Goal: Use online tool/utility

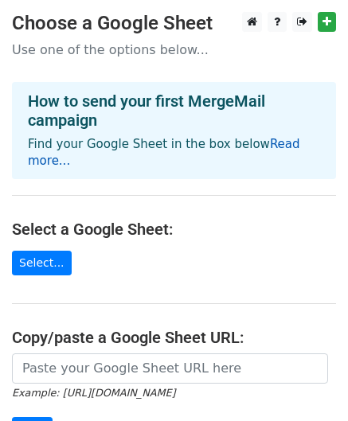
click at [288, 141] on link "Read more..." at bounding box center [164, 152] width 272 height 31
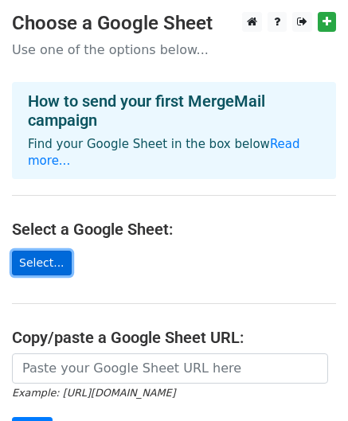
click at [42, 267] on link "Select..." at bounding box center [42, 263] width 60 height 25
click at [53, 253] on link "Select..." at bounding box center [42, 263] width 60 height 25
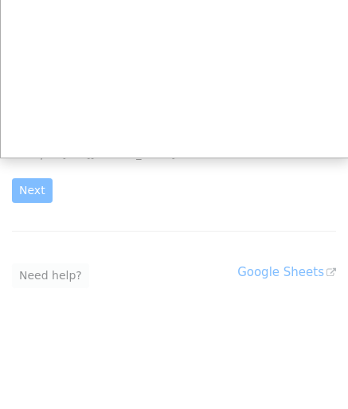
scroll to position [243, 0]
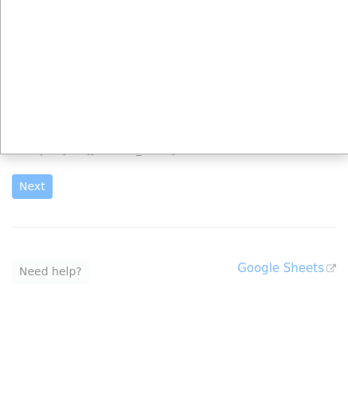
click at [314, 269] on div at bounding box center [174, 83] width 348 height 652
click at [142, 254] on div at bounding box center [174, 83] width 348 height 652
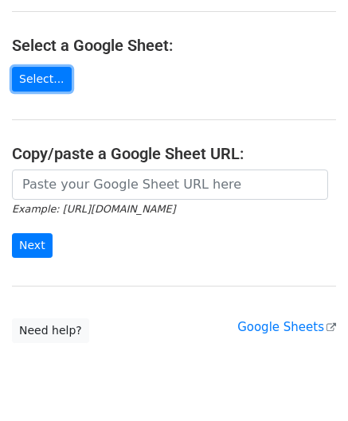
scroll to position [176, 0]
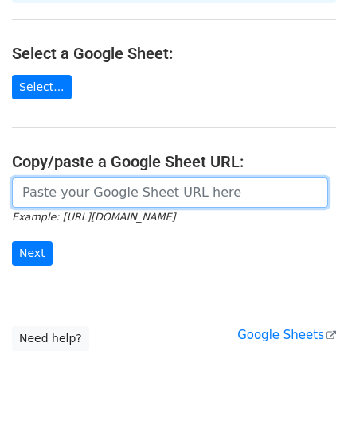
click at [167, 202] on input "url" at bounding box center [170, 193] width 316 height 30
paste input "https://docs.google.com/spreadsheets/d/1AioJXRHOrHePHwIpqSq13nFk2X2iGvGfLhwISUH…"
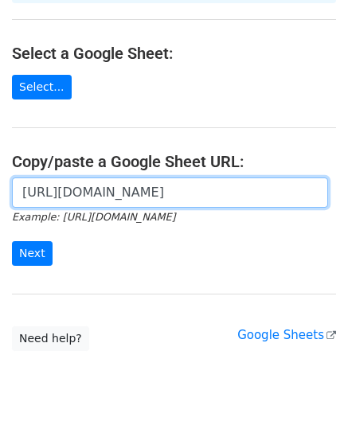
scroll to position [0, 406]
type input "https://docs.google.com/spreadsheets/d/1AioJXRHOrHePHwIpqSq13nFk2X2iGvGfLhwISUH…"
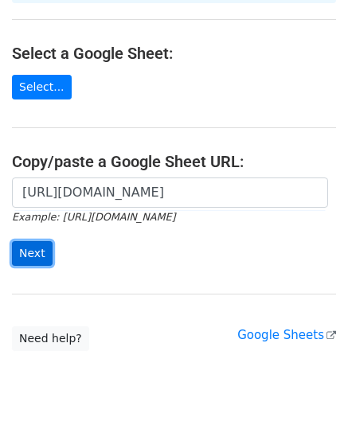
click at [45, 252] on input "Next" at bounding box center [32, 253] width 41 height 25
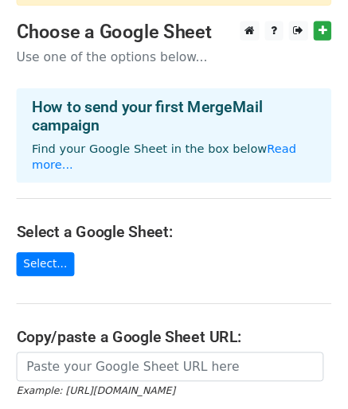
scroll to position [80, 0]
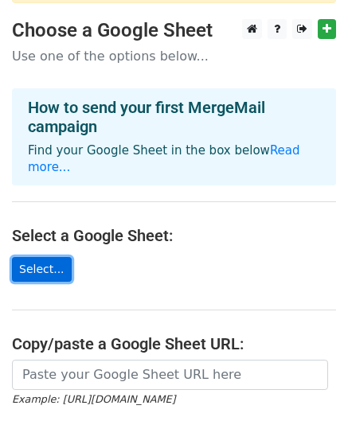
click at [41, 262] on link "Select..." at bounding box center [42, 269] width 60 height 25
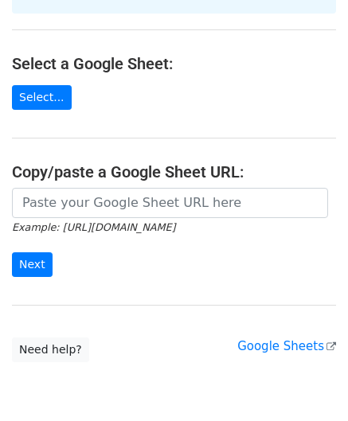
scroll to position [316, 0]
